Goal: Transaction & Acquisition: Purchase product/service

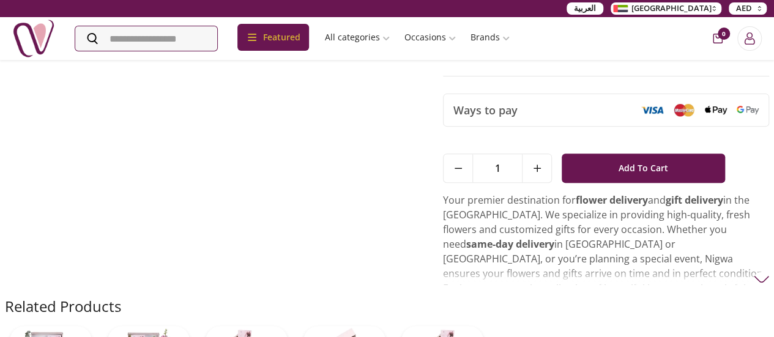
scroll to position [176, 0]
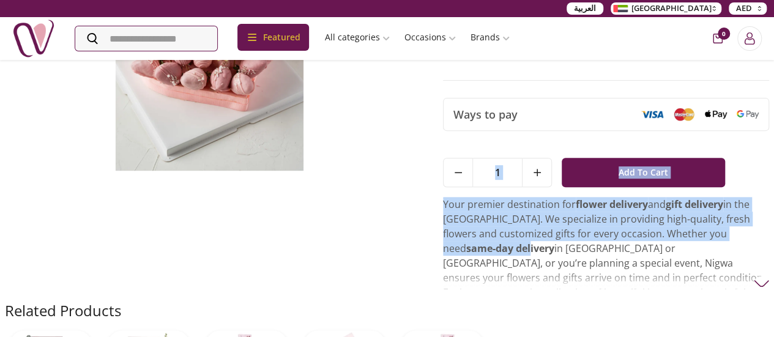
drag, startPoint x: 447, startPoint y: 195, endPoint x: 462, endPoint y: 248, distance: 54.6
click at [462, 248] on div "AED 189 Pink and Purple Chocolate Strawberries Arrangement by NJD Your Gift Con…" at bounding box center [387, 110] width 764 height 382
click at [466, 248] on strong "same-day delivery" at bounding box center [510, 248] width 88 height 13
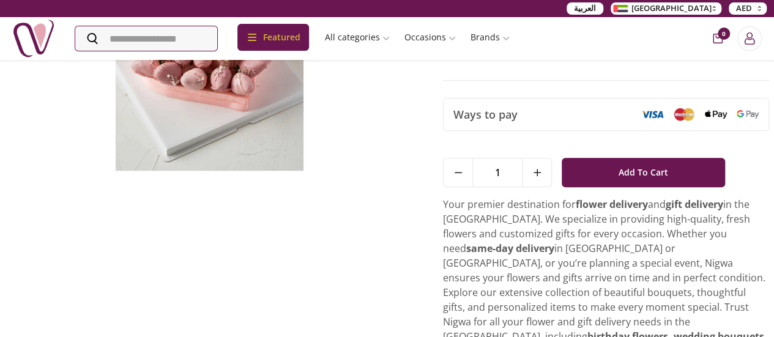
click at [466, 249] on strong "same-day delivery" at bounding box center [510, 248] width 88 height 13
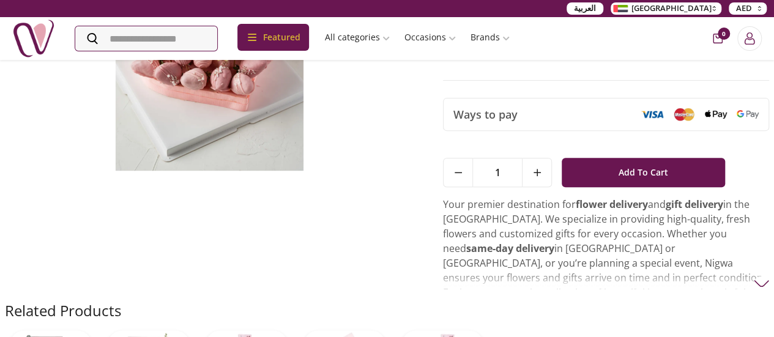
drag, startPoint x: 463, startPoint y: 249, endPoint x: 630, endPoint y: 277, distance: 169.3
click at [630, 277] on p "Your premier destination for flower delivery and gift delivery in the [GEOGRAPH…" at bounding box center [606, 277] width 326 height 161
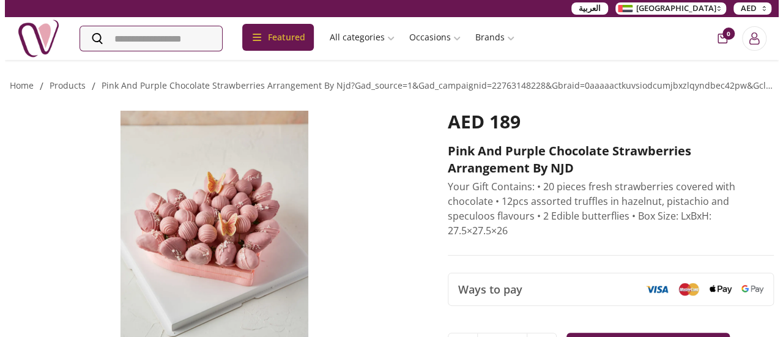
scroll to position [2, 0]
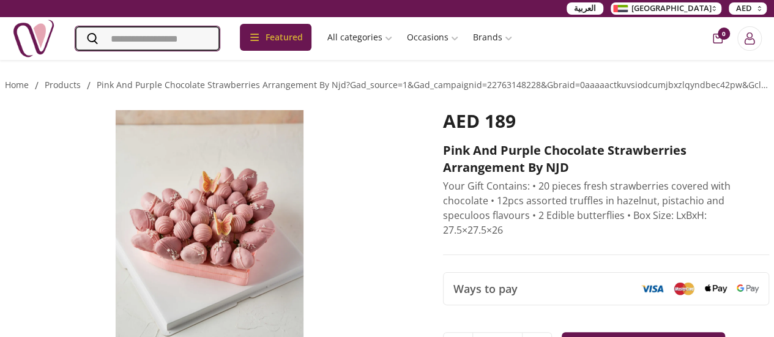
click at [136, 41] on input "Search" at bounding box center [147, 38] width 144 height 24
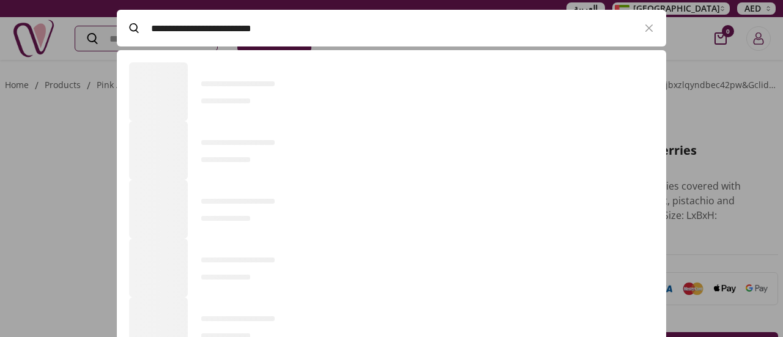
scroll to position [0, 0]
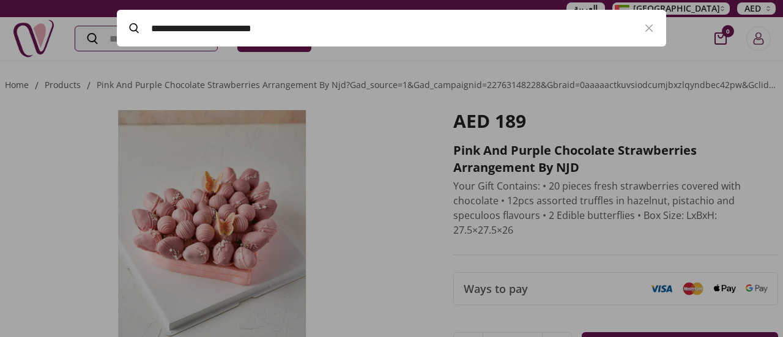
click at [314, 26] on input "**********" at bounding box center [391, 28] width 481 height 34
click at [309, 23] on input "**********" at bounding box center [391, 28] width 481 height 34
click at [303, 70] on div at bounding box center [391, 168] width 783 height 337
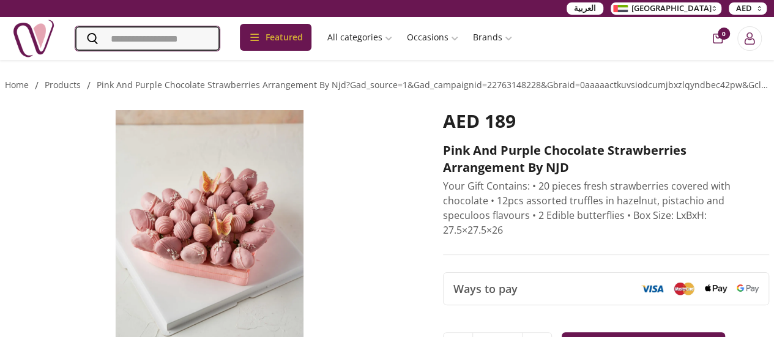
click at [193, 47] on input "Search" at bounding box center [147, 38] width 144 height 24
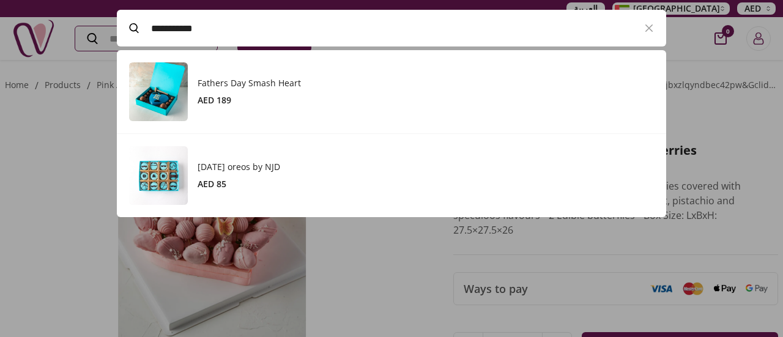
scroll to position [166, 549]
type input "*"
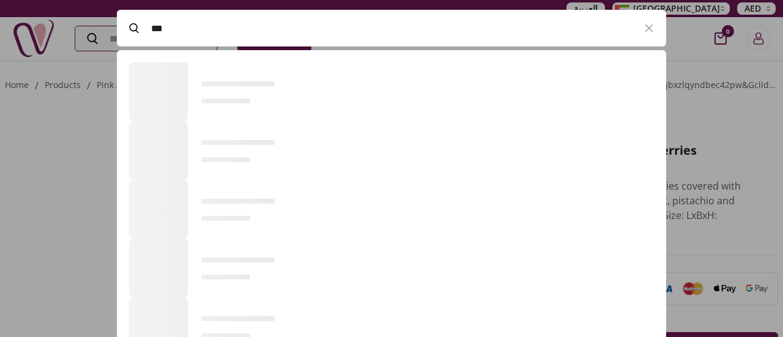
scroll to position [1, 1]
type input "********"
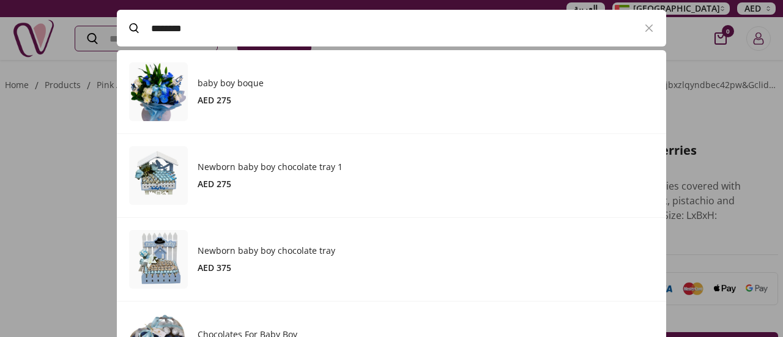
scroll to position [81, 0]
